Goal: Transaction & Acquisition: Purchase product/service

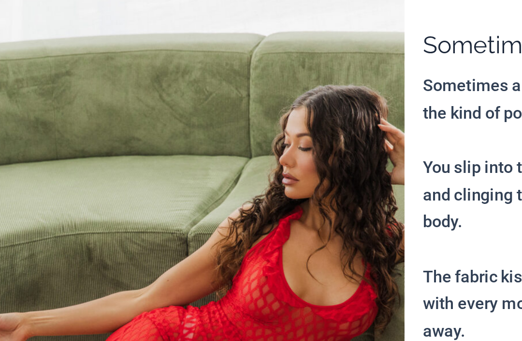
click at [74, 134] on img at bounding box center [140, 262] width 242 height 363
click at [68, 122] on img at bounding box center [140, 262] width 242 height 363
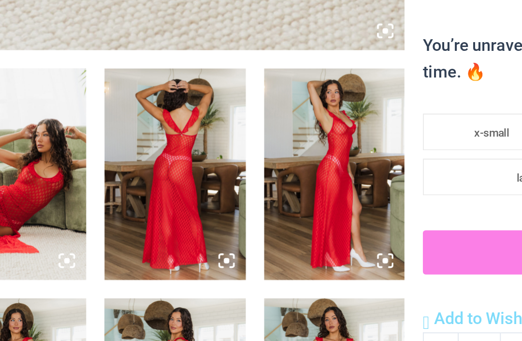
scroll to position [287, 0]
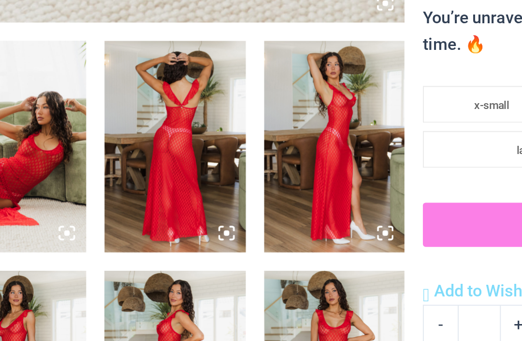
click at [19, 166] on img at bounding box center [56, 221] width 74 height 111
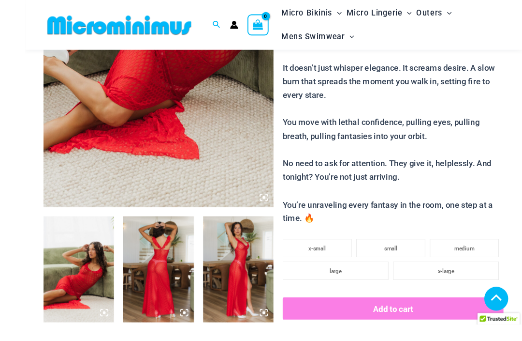
scroll to position [268, 0]
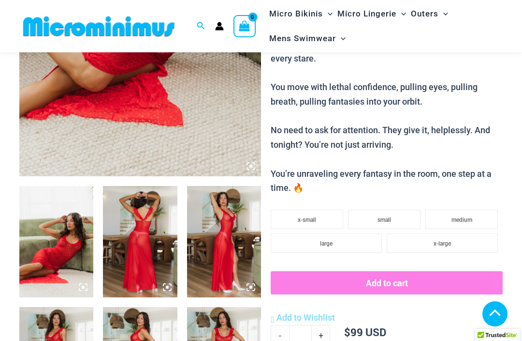
click at [50, 235] on img at bounding box center [56, 241] width 74 height 111
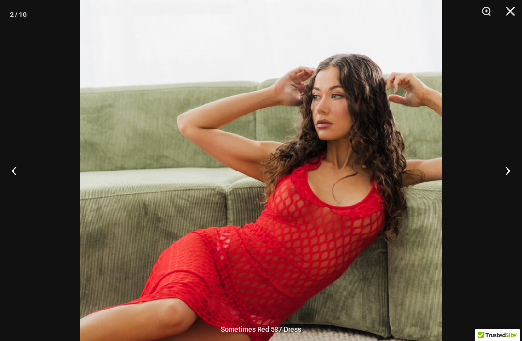
click at [503, 180] on button "Next" at bounding box center [504, 170] width 36 height 48
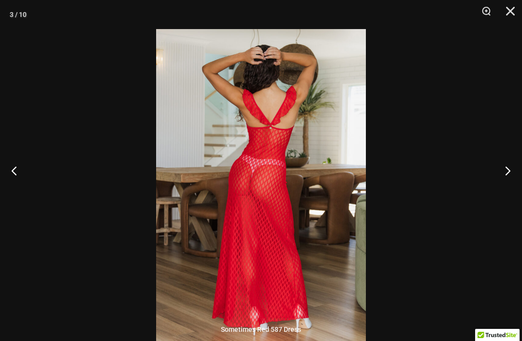
click at [501, 177] on button "Next" at bounding box center [504, 170] width 36 height 48
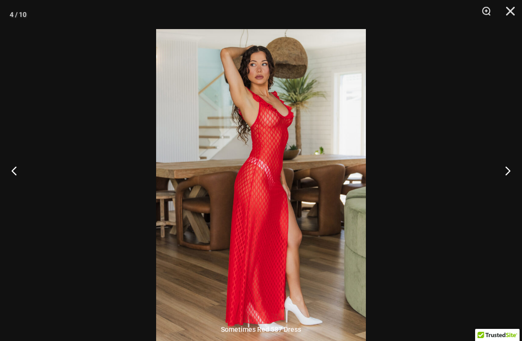
click at [502, 176] on button "Next" at bounding box center [504, 170] width 36 height 48
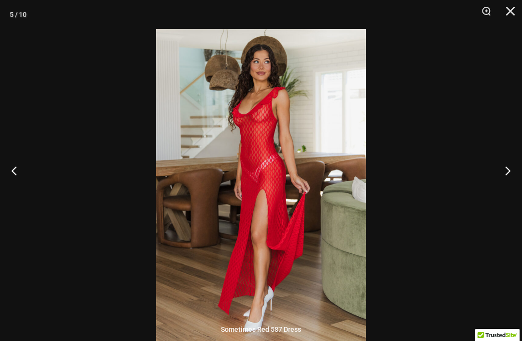
click at [502, 177] on button "Next" at bounding box center [504, 170] width 36 height 48
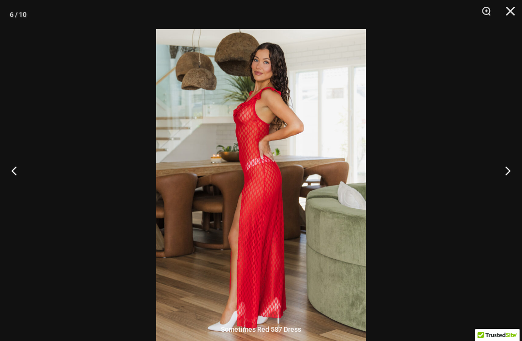
click at [501, 178] on button "Next" at bounding box center [504, 170] width 36 height 48
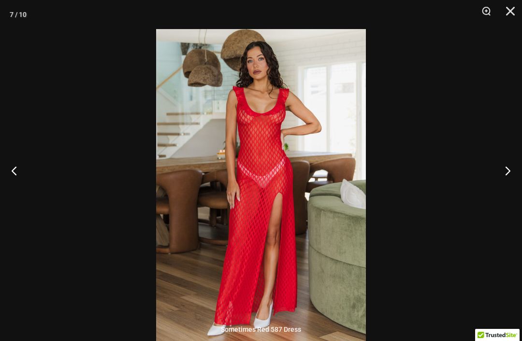
click at [501, 176] on button "Next" at bounding box center [504, 170] width 36 height 48
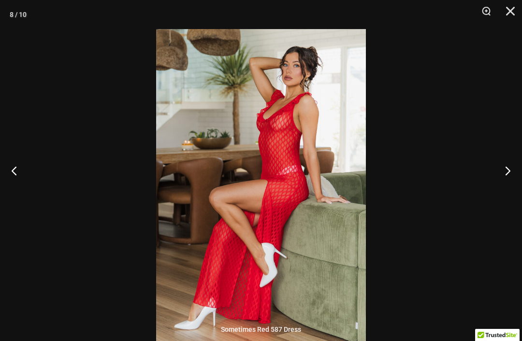
click at [502, 174] on button "Next" at bounding box center [504, 170] width 36 height 48
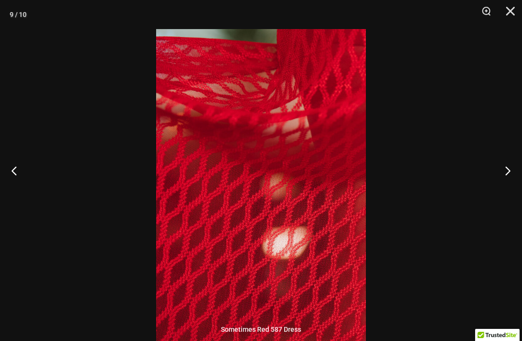
click at [502, 175] on button "Next" at bounding box center [504, 170] width 36 height 48
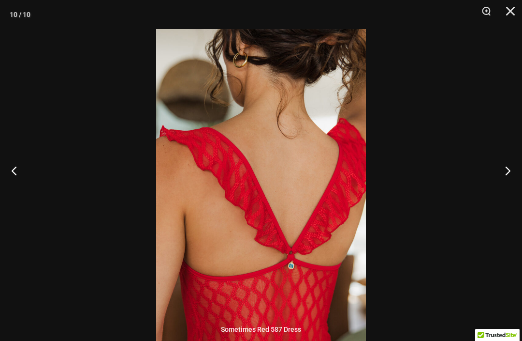
click at [504, 176] on button "Next" at bounding box center [504, 170] width 36 height 48
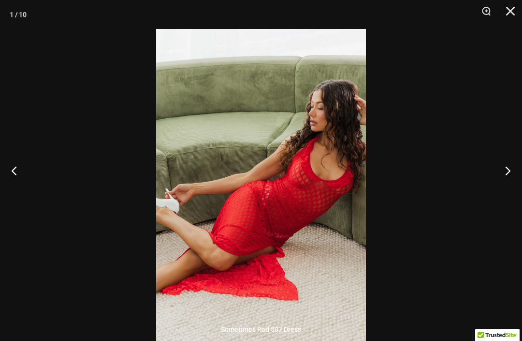
click at [504, 173] on button "Next" at bounding box center [504, 170] width 36 height 48
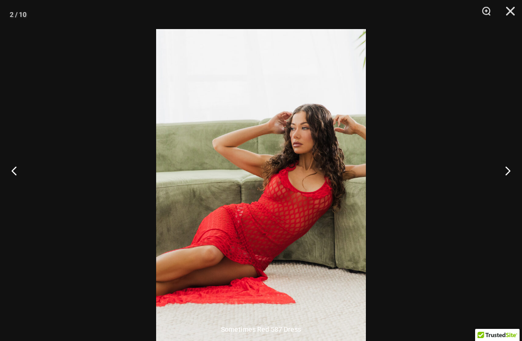
click at [503, 174] on button "Next" at bounding box center [504, 170] width 36 height 48
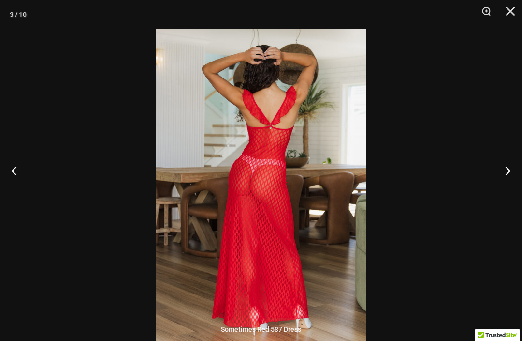
click at [503, 174] on button "Next" at bounding box center [504, 170] width 36 height 48
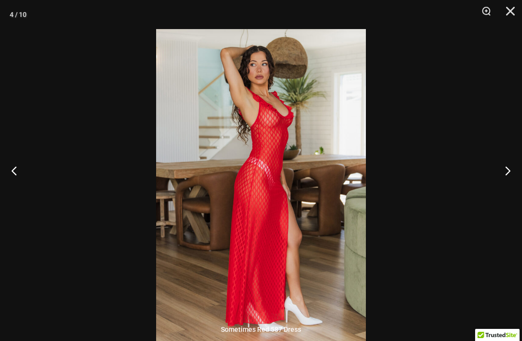
click at [508, 10] on button "Close" at bounding box center [507, 14] width 24 height 29
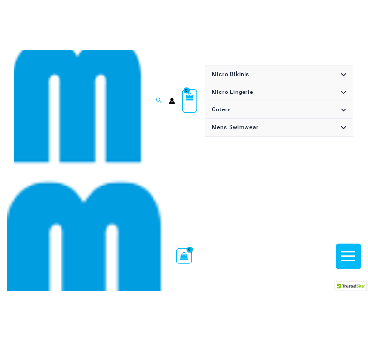
scroll to position [0, 0]
